Goal: Task Accomplishment & Management: Manage account settings

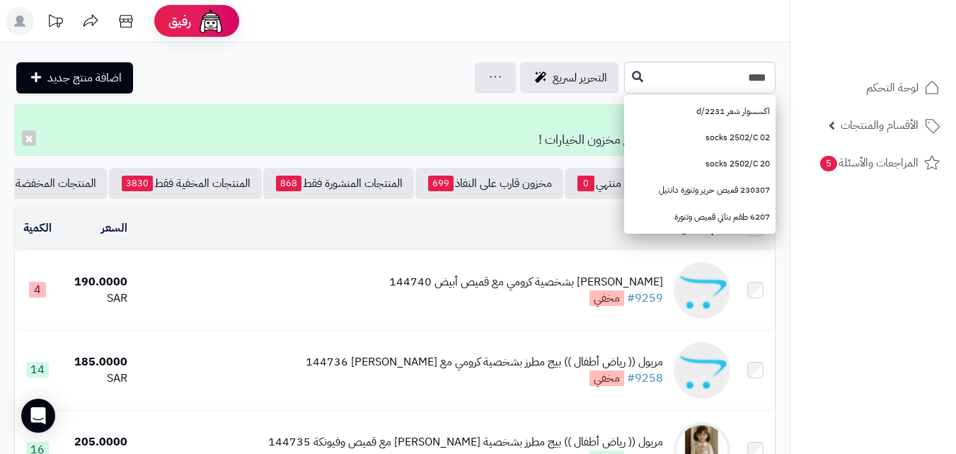
type input "*****"
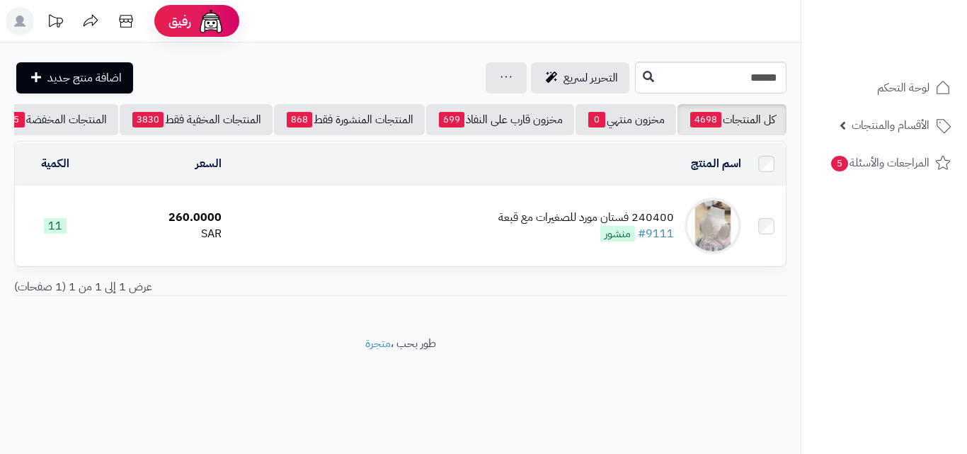
click at [396, 244] on td "240400 فستان مورد للصغيرات مع قبعة #9111 منشور" at bounding box center [487, 225] width 520 height 79
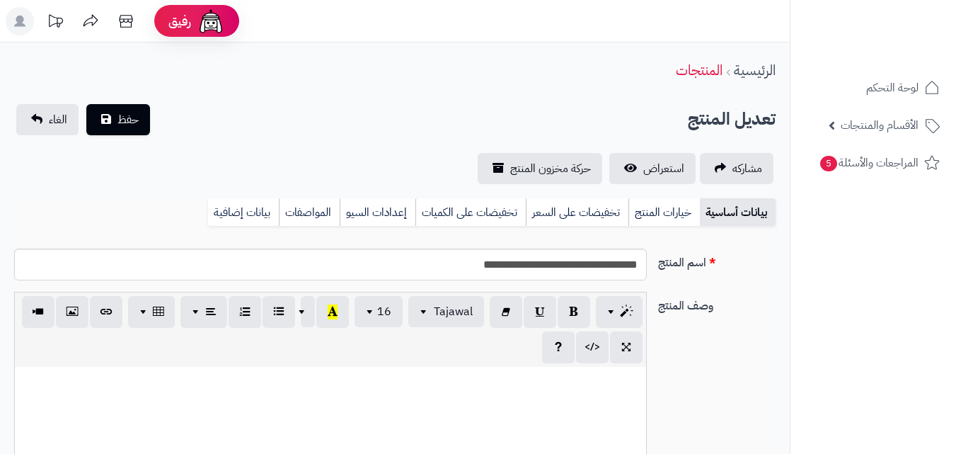
click at [654, 215] on link "خيارات المنتج" at bounding box center [664, 212] width 71 height 28
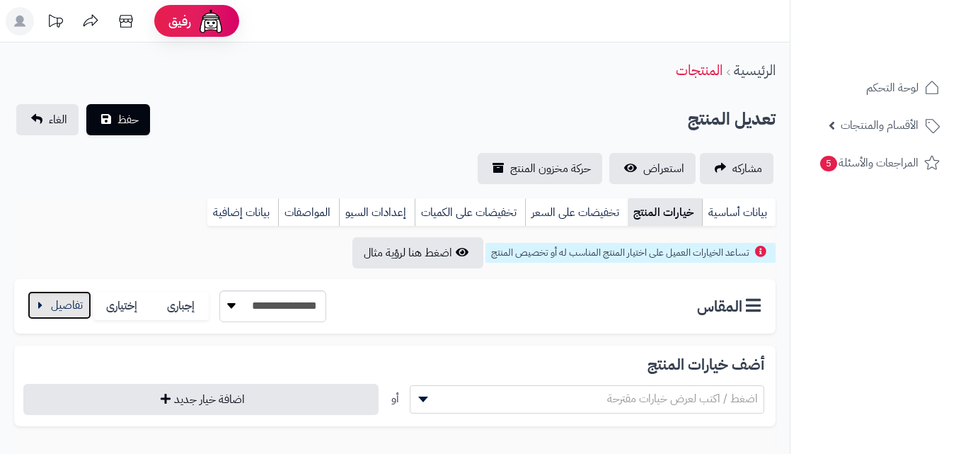
click at [61, 312] on button "button" at bounding box center [60, 305] width 64 height 28
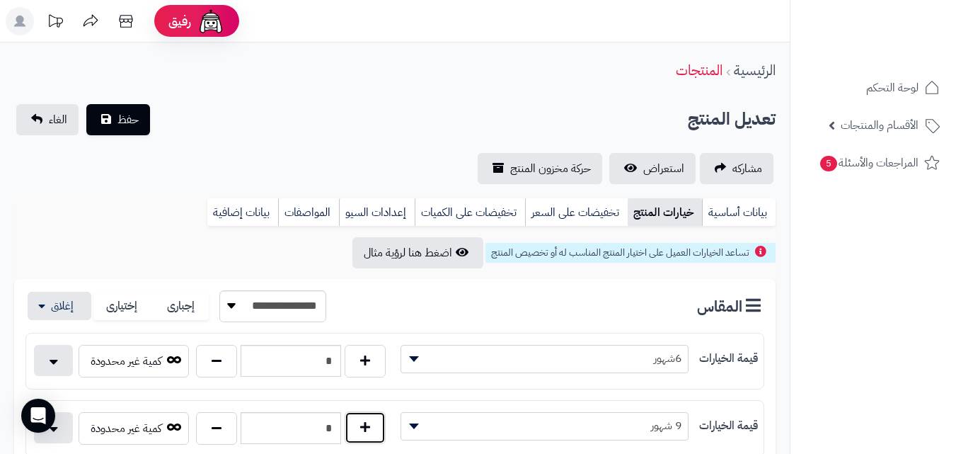
click at [370, 439] on button "button" at bounding box center [365, 427] width 41 height 33
type input "*"
click at [135, 121] on span "حفظ" at bounding box center [128, 118] width 21 height 17
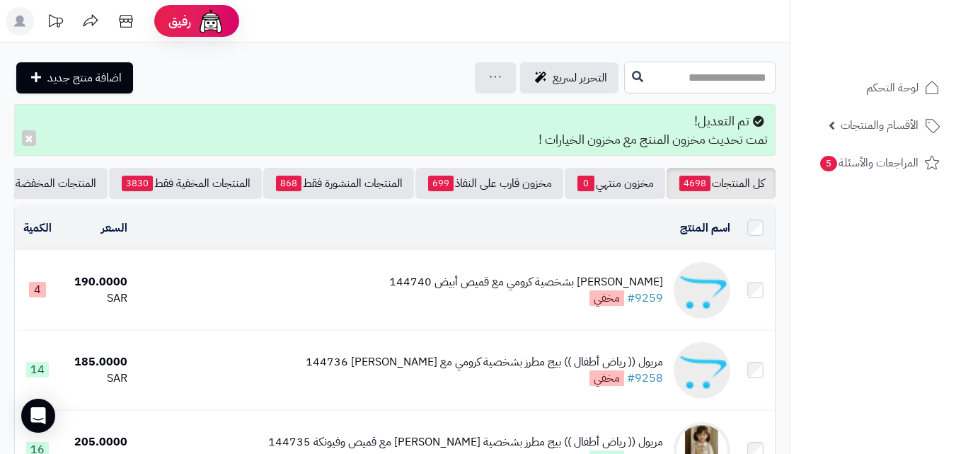
click at [687, 79] on input "text" at bounding box center [699, 78] width 151 height 32
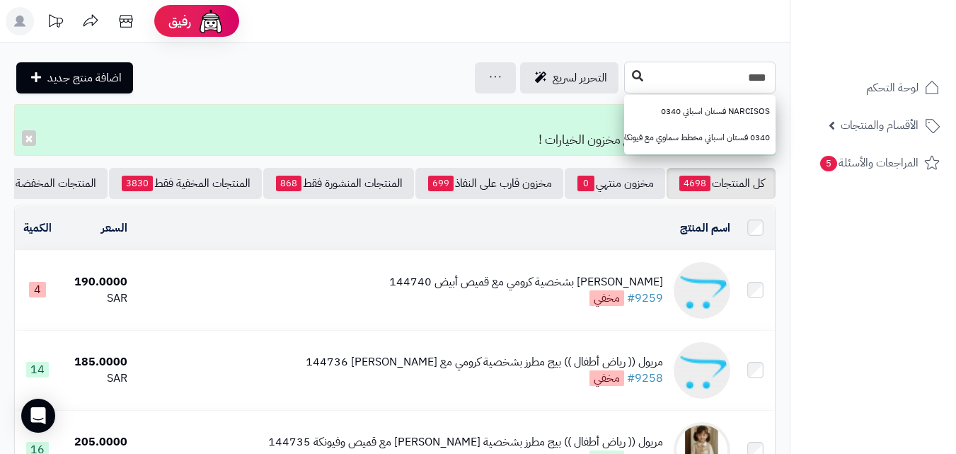
type input "****"
click at [627, 70] on button at bounding box center [637, 76] width 21 height 27
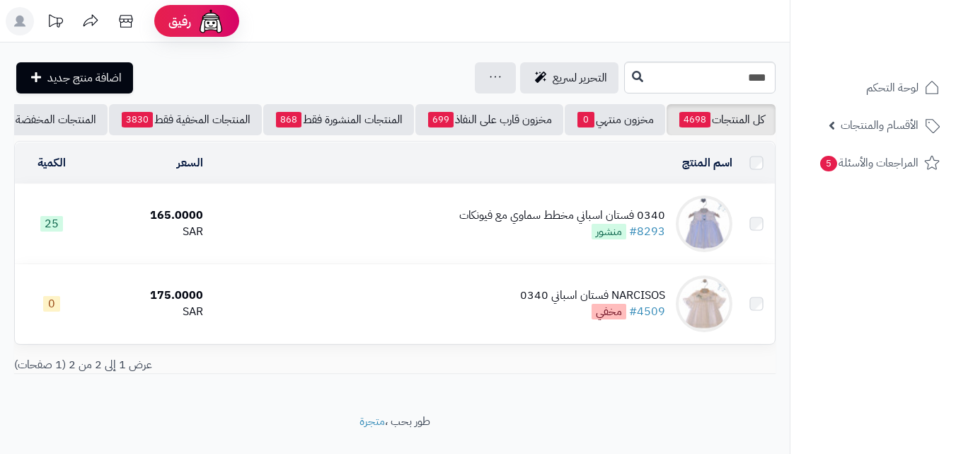
click at [493, 224] on div "0340 فستان اسباني مخطط سماوي مع فيونكات" at bounding box center [562, 215] width 206 height 16
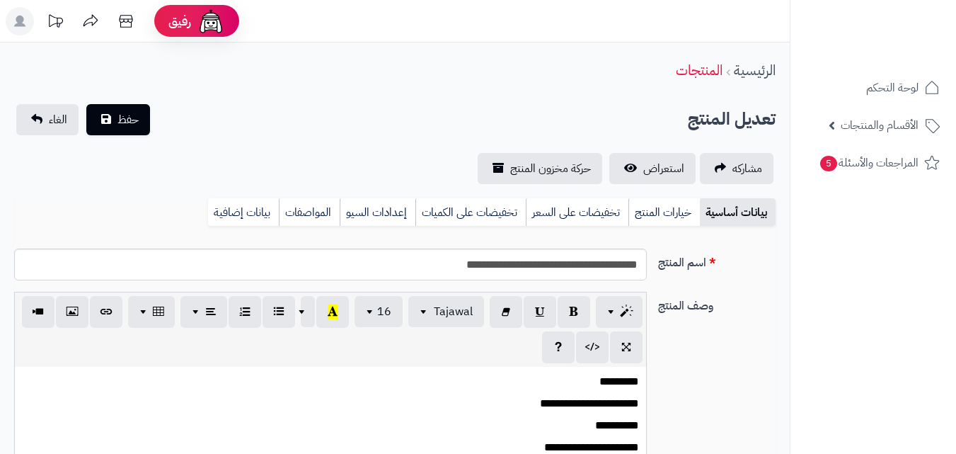
scroll to position [205, 0]
click at [651, 200] on link "خيارات المنتج" at bounding box center [664, 212] width 71 height 28
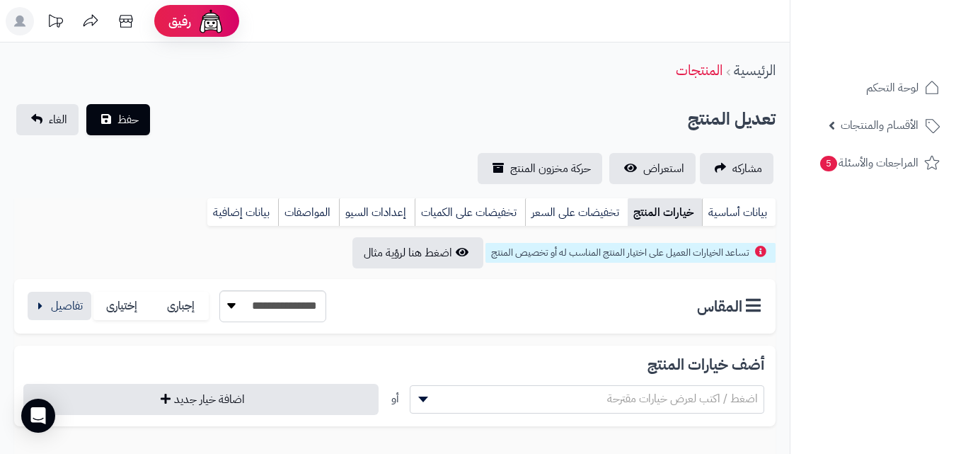
drag, startPoint x: 79, startPoint y: 321, endPoint x: 69, endPoint y: 303, distance: 20.9
click at [78, 321] on div "**********" at bounding box center [175, 306] width 301 height 32
click at [69, 303] on button "button" at bounding box center [60, 305] width 64 height 28
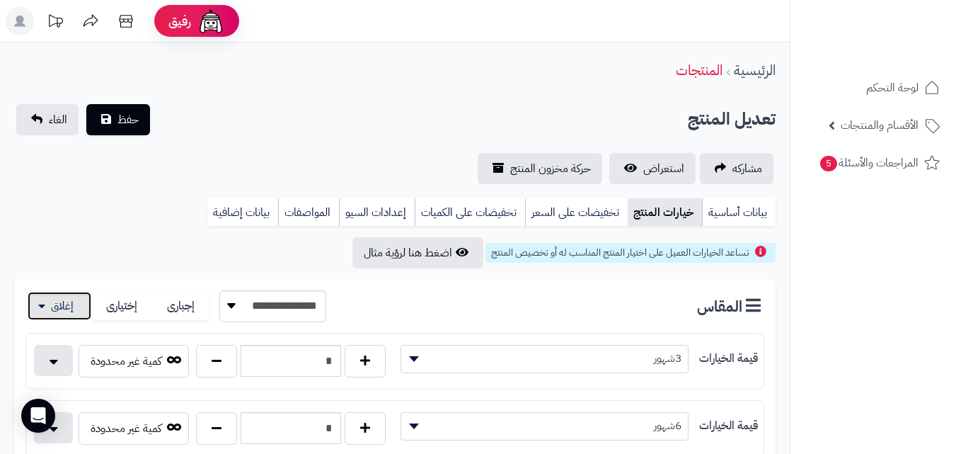
scroll to position [245, 0]
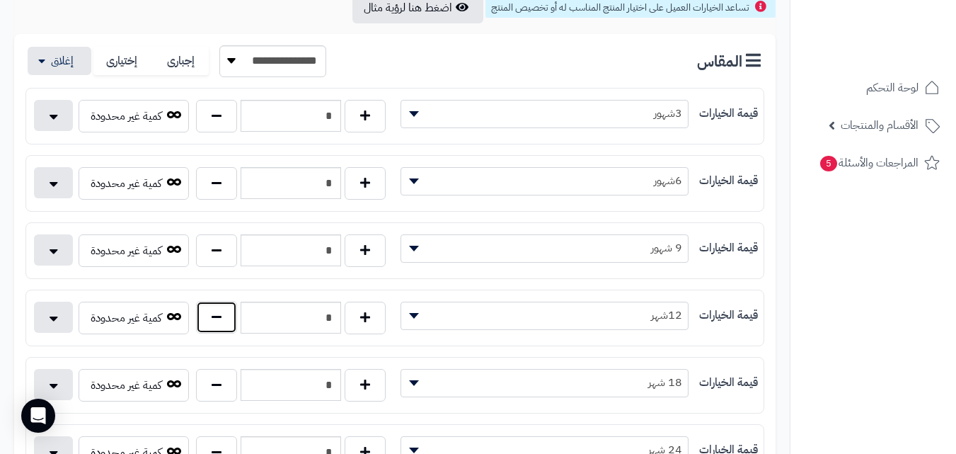
click at [205, 319] on button "button" at bounding box center [216, 317] width 41 height 33
type input "*"
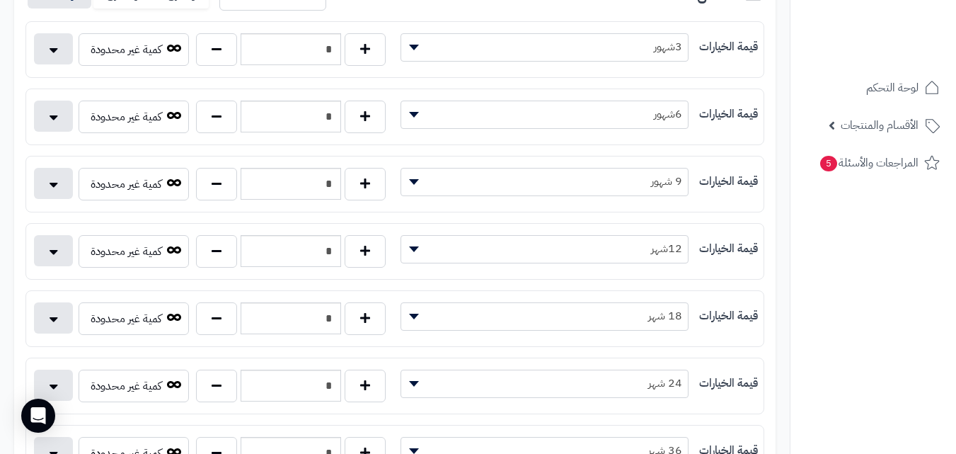
scroll to position [0, 0]
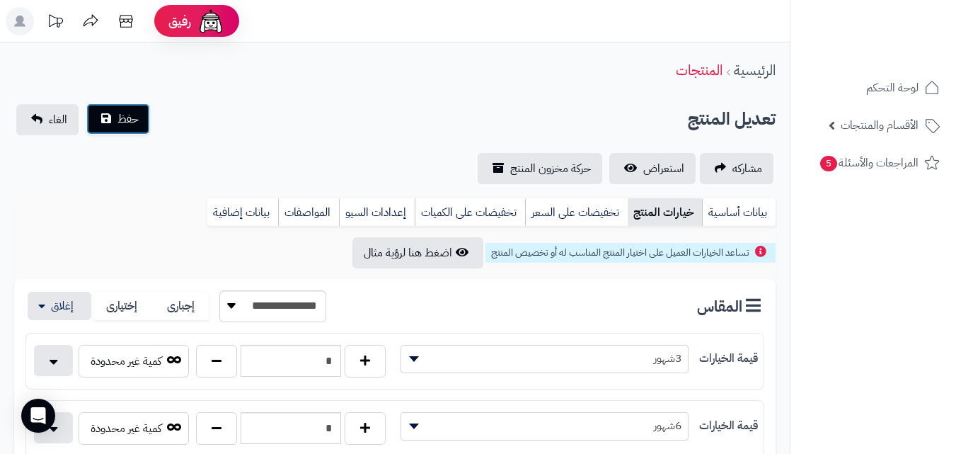
click at [105, 118] on button "حفظ" at bounding box center [118, 118] width 64 height 31
